Goal: Task Accomplishment & Management: Use online tool/utility

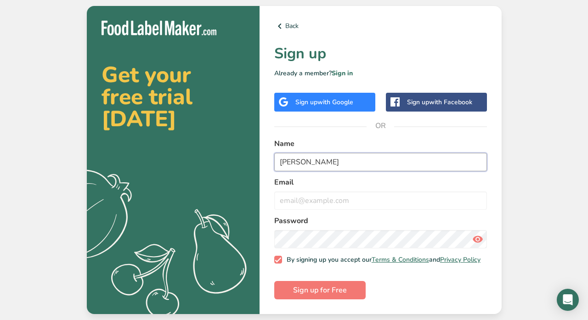
type input "[PERSON_NAME]"
click at [362, 178] on label "Email" at bounding box center [380, 182] width 213 height 11
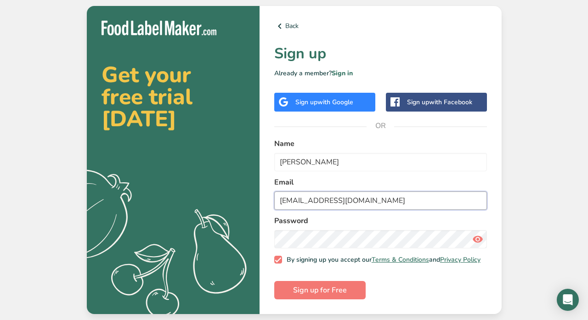
type input "[EMAIL_ADDRESS][DOMAIN_NAME]"
click at [341, 290] on span "Sign up for Free" at bounding box center [320, 290] width 54 height 11
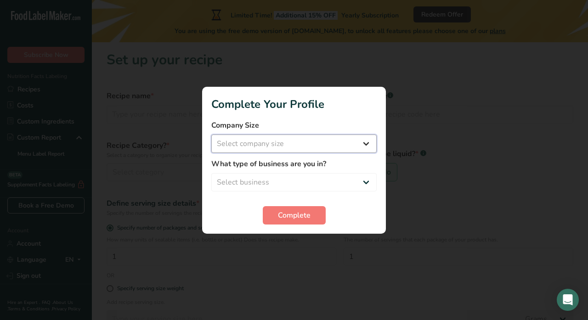
click at [317, 146] on select "Select company size Fewer than 10 Employees 10 to 50 Employees 51 to 500 Employ…" at bounding box center [293, 144] width 165 height 18
select select "1"
click at [313, 183] on select "Select business Packaged Food Manufacturer Restaurant & Cafe Bakery Meal Plans …" at bounding box center [293, 182] width 165 height 18
select select "1"
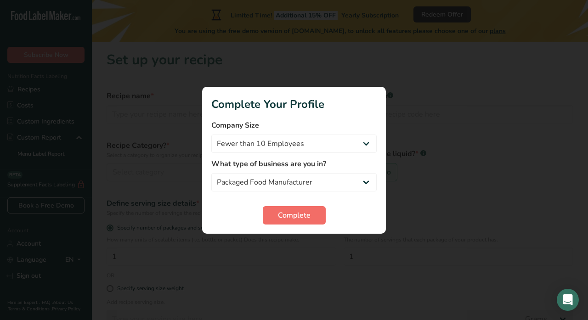
click at [310, 215] on span "Complete" at bounding box center [294, 215] width 33 height 11
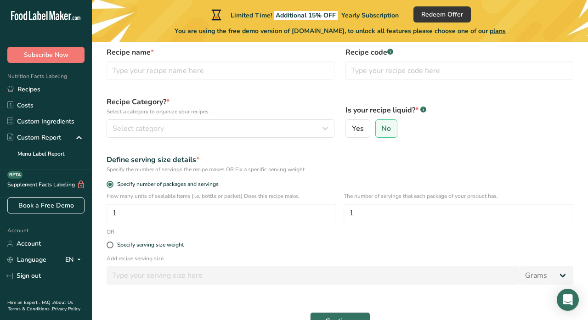
scroll to position [30, 0]
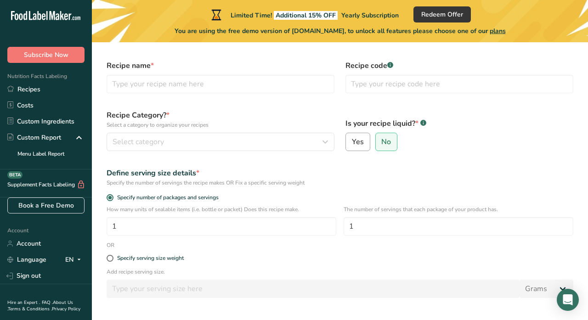
click at [359, 143] on span "Yes" at bounding box center [358, 141] width 12 height 9
click at [352, 143] on input "Yes" at bounding box center [349, 142] width 6 height 6
radio input "true"
radio input "false"
select select "22"
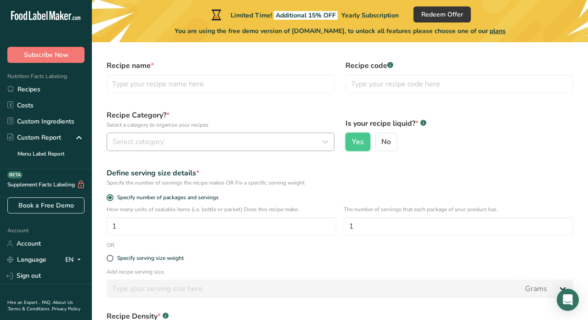
click at [257, 146] on div "Select category" at bounding box center [218, 142] width 211 height 11
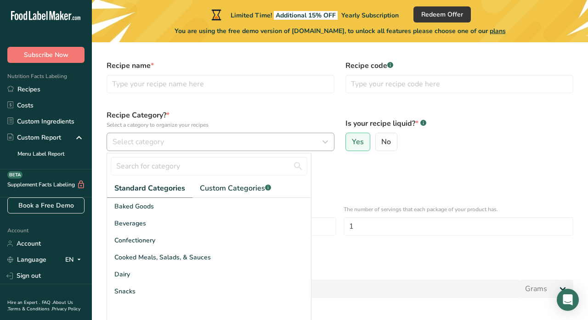
click at [256, 147] on div "Select category" at bounding box center [218, 142] width 211 height 11
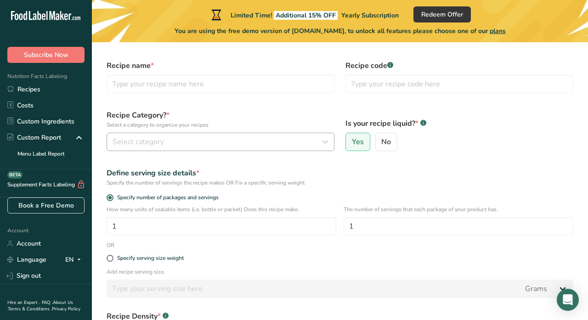
click at [233, 144] on div "Select category" at bounding box center [218, 142] width 211 height 11
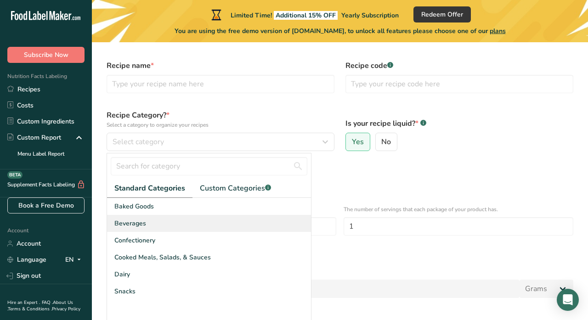
click at [193, 226] on div "Beverages" at bounding box center [209, 223] width 204 height 17
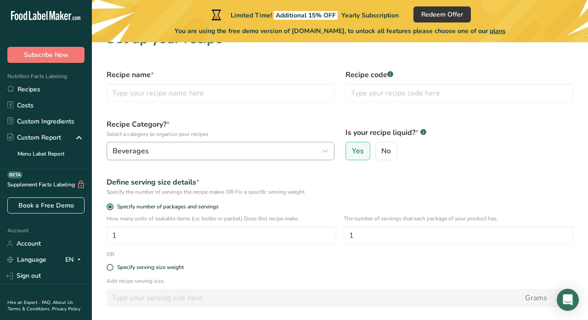
scroll to position [6, 0]
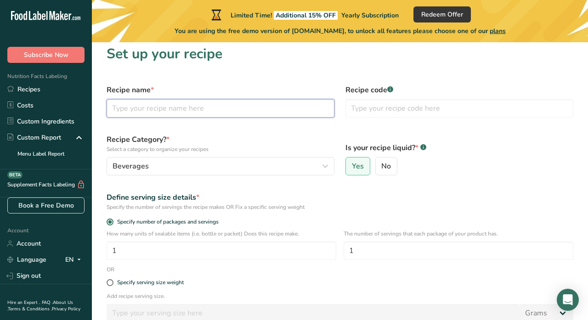
click at [168, 110] on input "text" at bounding box center [221, 108] width 228 height 18
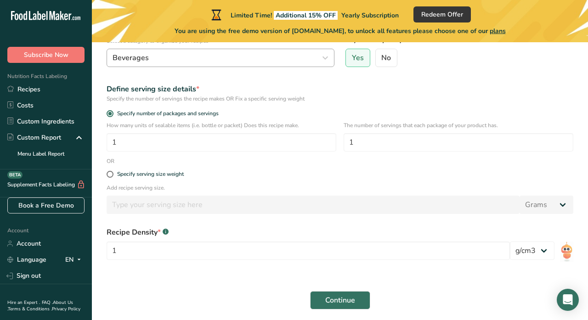
scroll to position [116, 0]
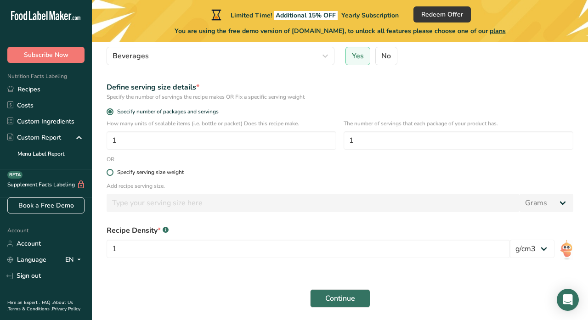
type input "Natural"
click at [113, 174] on span at bounding box center [110, 172] width 7 height 7
click at [113, 174] on input "Specify serving size weight" at bounding box center [110, 173] width 6 height 6
radio input "true"
radio input "false"
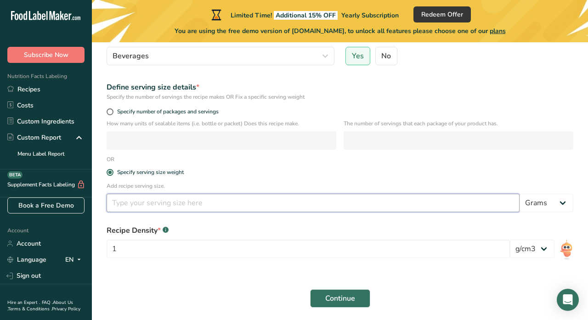
click at [131, 207] on input "number" at bounding box center [313, 203] width 413 height 18
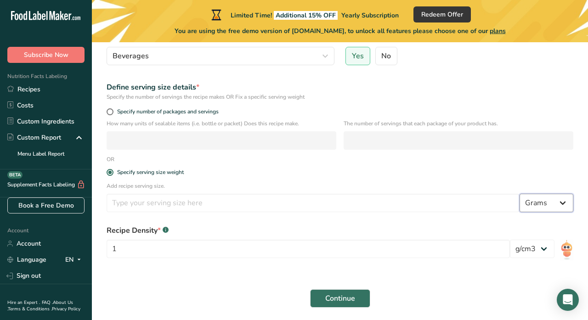
select select "5"
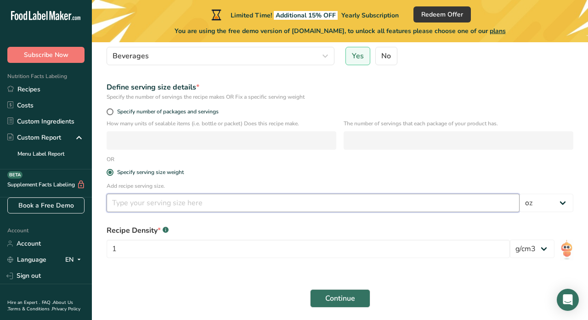
click at [445, 208] on input "number" at bounding box center [313, 203] width 413 height 18
type input "1"
type input "1.5"
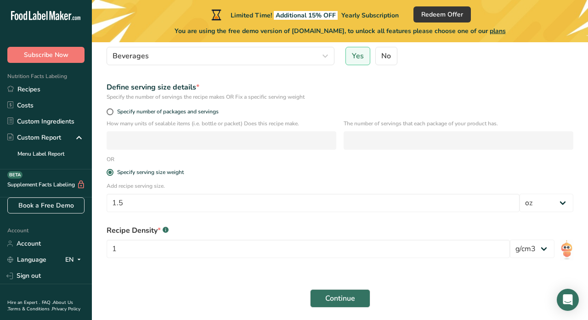
click at [434, 178] on div "Specify serving size weight" at bounding box center [340, 173] width 478 height 18
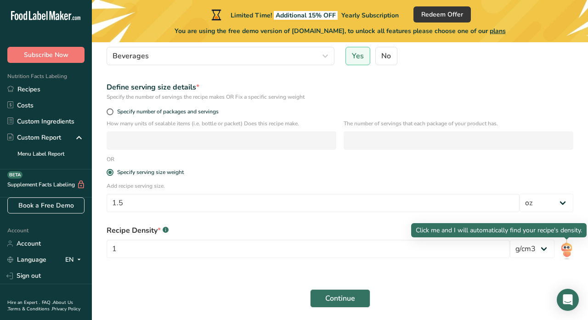
click at [567, 248] on img at bounding box center [566, 250] width 13 height 21
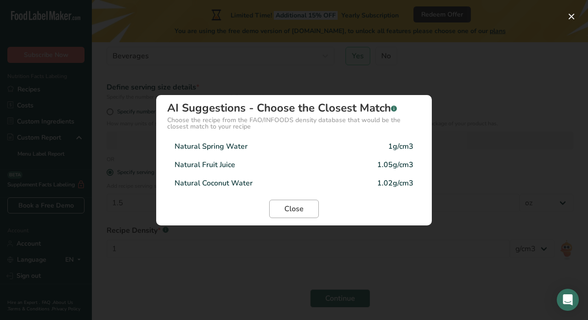
click at [292, 211] on span "Close" at bounding box center [294, 209] width 19 height 11
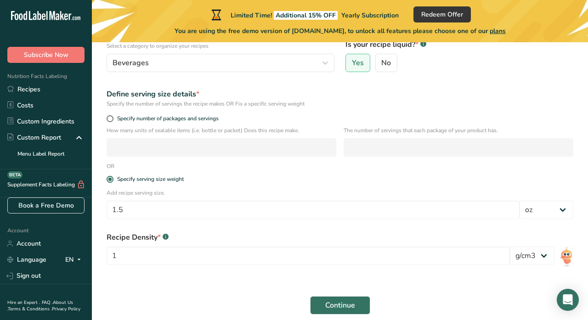
scroll to position [130, 0]
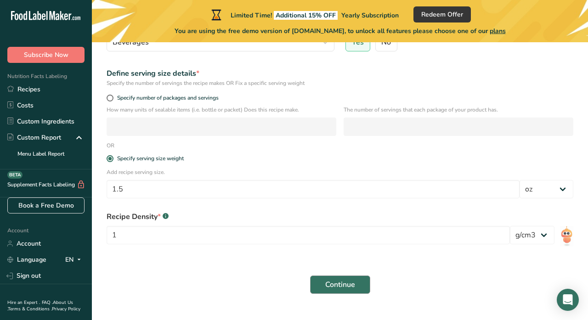
click at [347, 281] on span "Continue" at bounding box center [340, 285] width 30 height 11
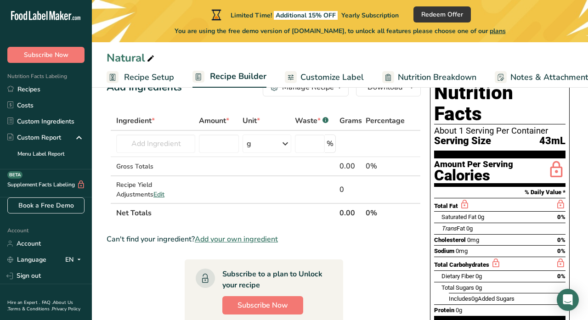
scroll to position [25, 0]
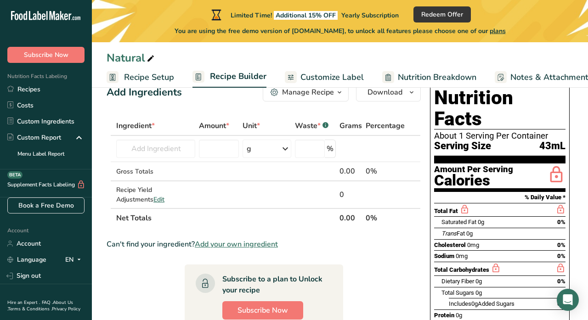
click at [334, 77] on span "Customize Label" at bounding box center [332, 77] width 63 height 12
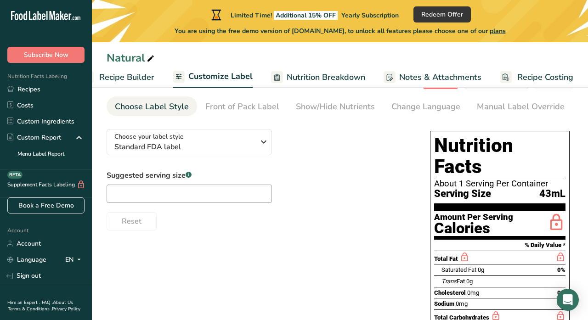
scroll to position [55, 0]
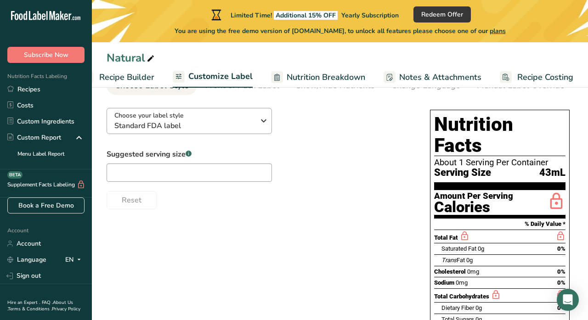
click at [248, 113] on div "Choose your label style Standard FDA label" at bounding box center [184, 121] width 140 height 21
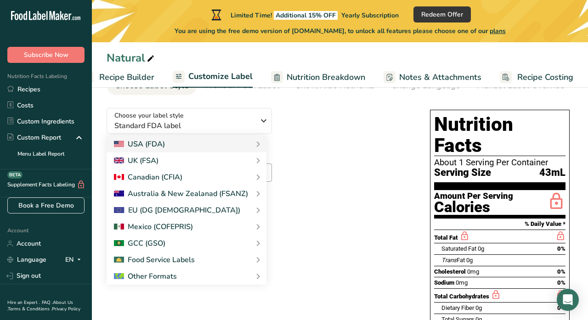
click at [305, 145] on div "Choose your label style Standard FDA label USA (FDA) Standard FDA label Tabular…" at bounding box center [259, 155] width 305 height 109
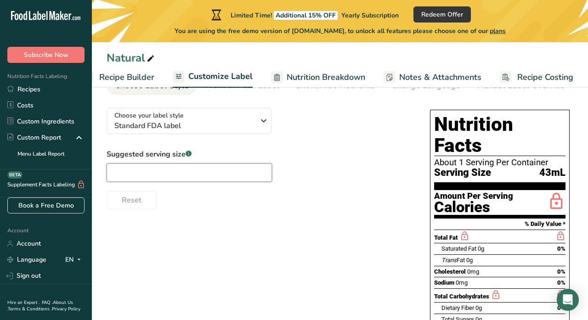
click at [255, 175] on input "text" at bounding box center [189, 173] width 165 height 18
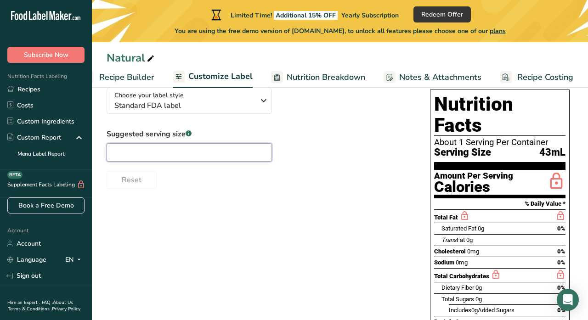
scroll to position [47, 0]
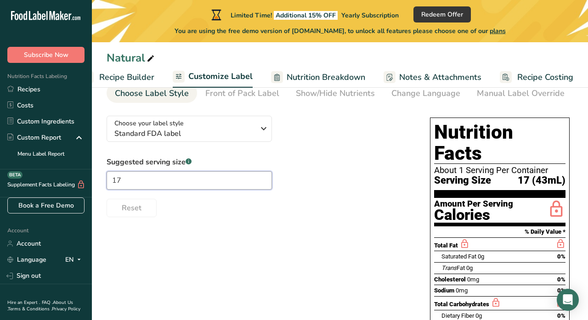
type input "1"
click at [473, 166] on div "About 1 Serving Per Container" at bounding box center [499, 170] width 131 height 9
drag, startPoint x: 462, startPoint y: 151, endPoint x: 485, endPoint y: 151, distance: 22.5
click at [485, 166] on div "About 1 Serving Per Container" at bounding box center [499, 170] width 131 height 9
click at [460, 166] on div "About 1 Serving Per Container" at bounding box center [499, 170] width 131 height 9
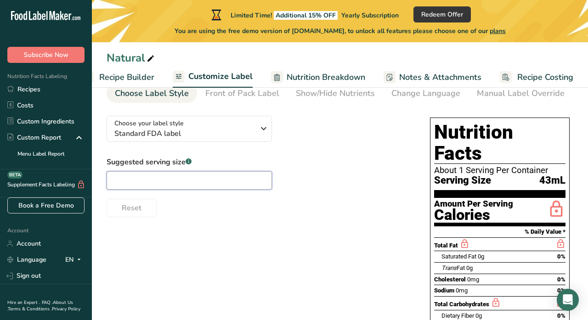
click at [219, 187] on input "text" at bounding box center [189, 180] width 165 height 18
type input "1.5 fl oz"
